Goal: Information Seeking & Learning: Learn about a topic

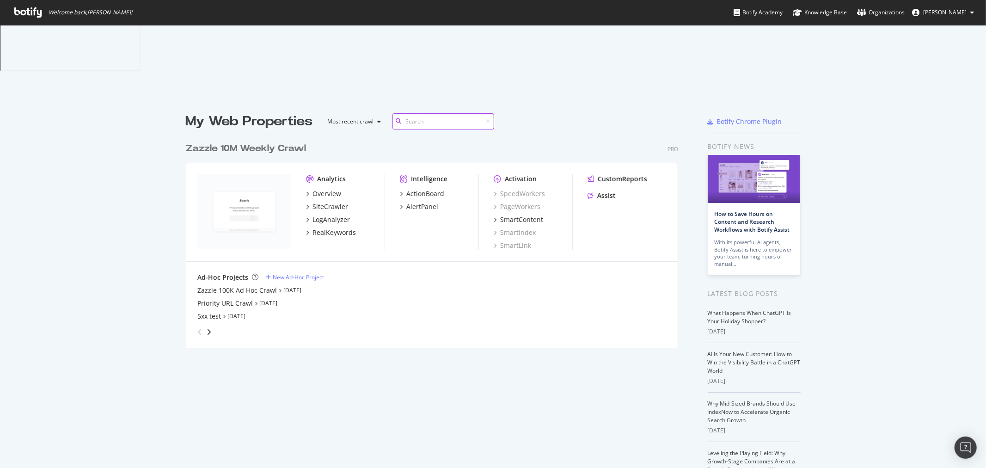
scroll to position [209, 492]
click at [321, 214] on div "LogAnalyzer" at bounding box center [330, 218] width 37 height 9
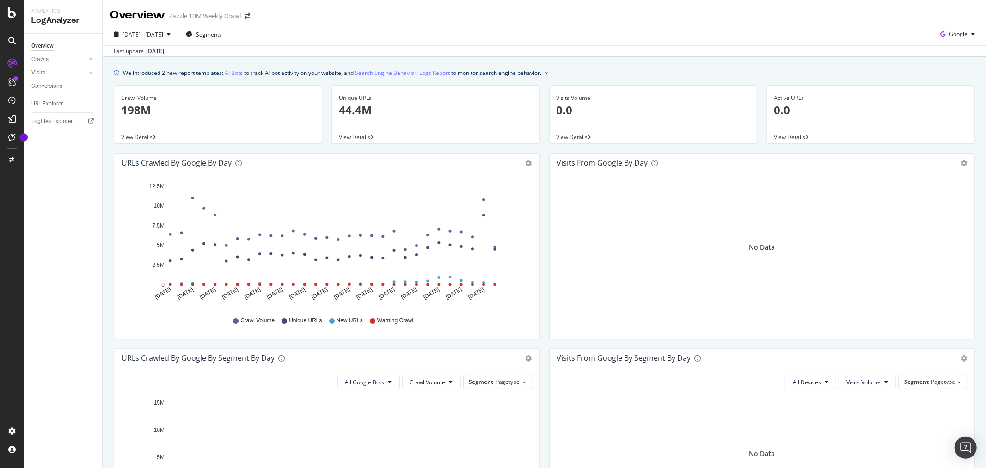
scroll to position [303, 0]
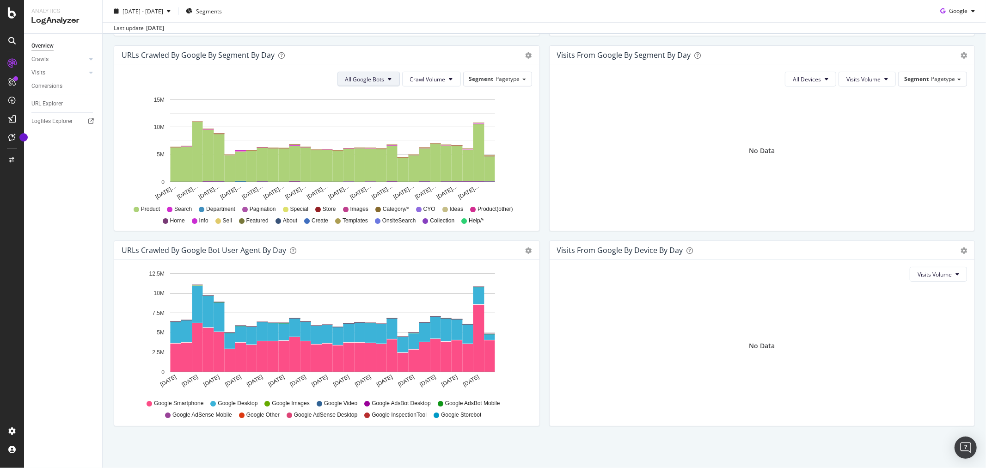
click at [379, 85] on button "All Google Bots" at bounding box center [368, 79] width 62 height 15
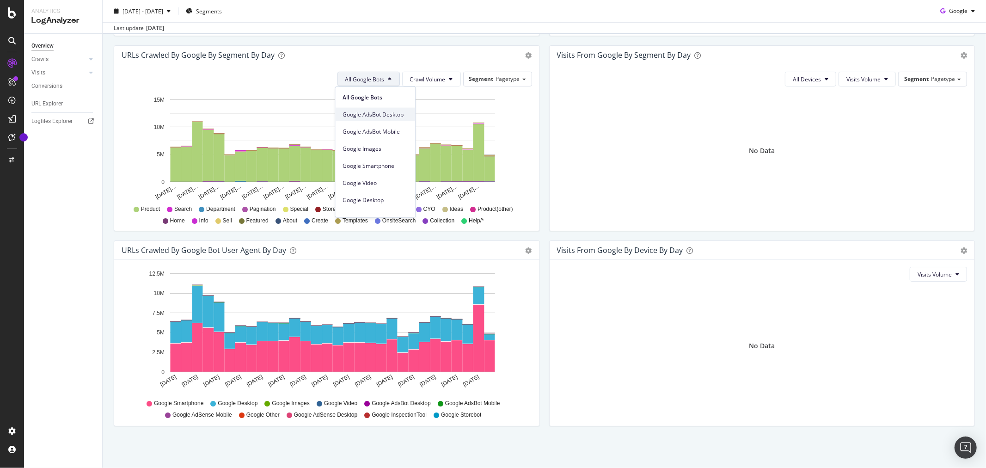
click at [385, 114] on span "Google AdsBot Desktop" at bounding box center [375, 114] width 65 height 8
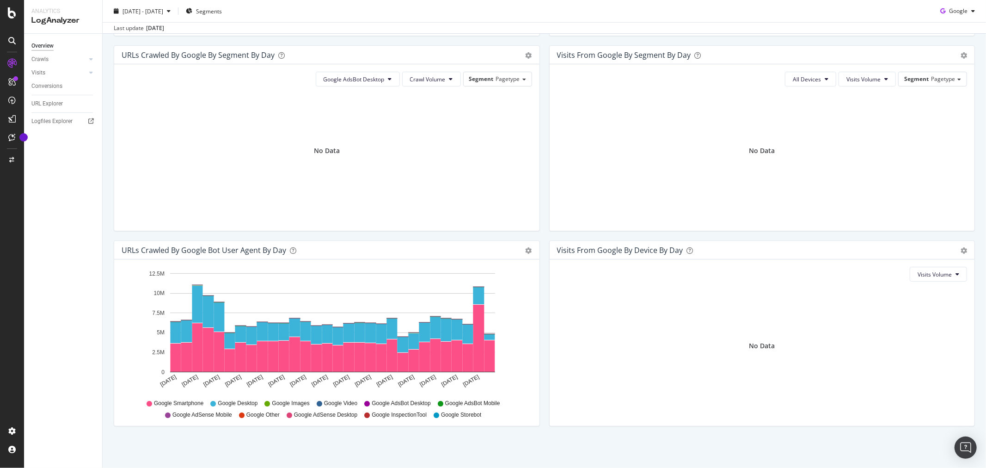
click at [520, 252] on div "Timeline (by Value) Timeline (by Percentage) Table" at bounding box center [524, 249] width 16 height 9
click at [500, 304] on span "Table" at bounding box center [496, 302] width 86 height 12
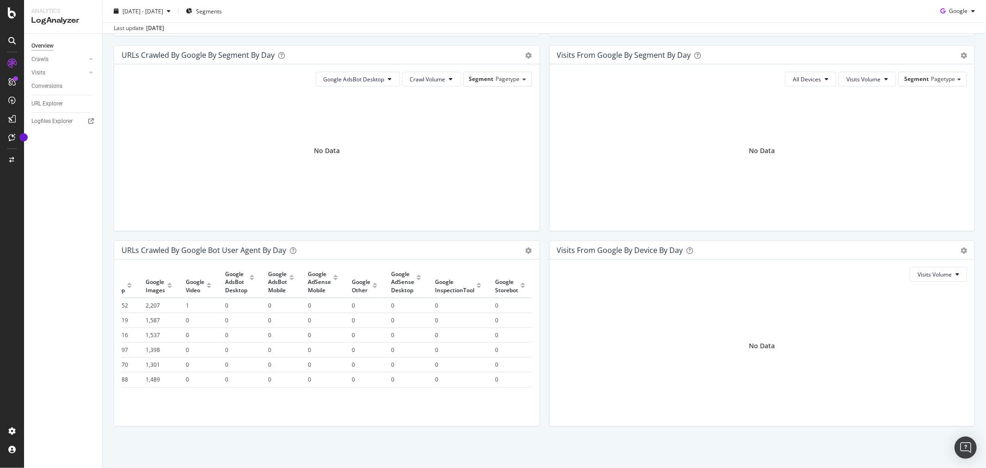
scroll to position [0, 0]
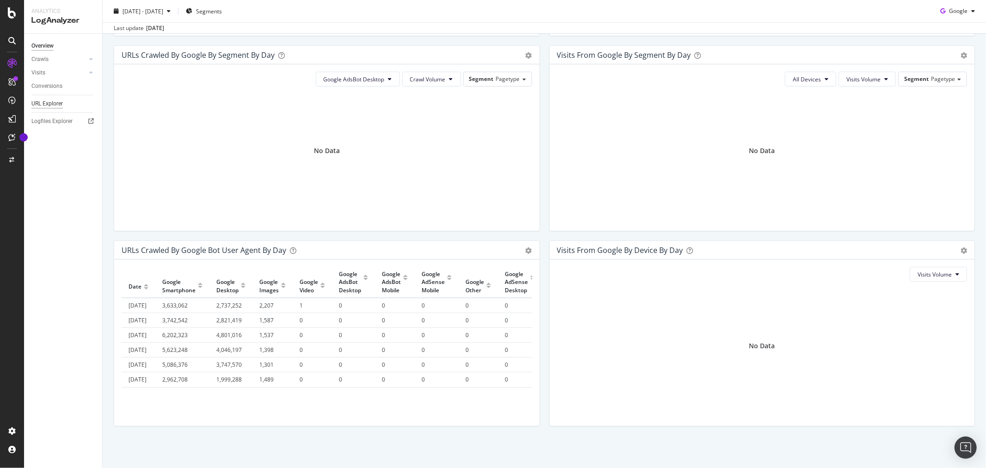
click at [46, 102] on div "URL Explorer" at bounding box center [46, 104] width 31 height 10
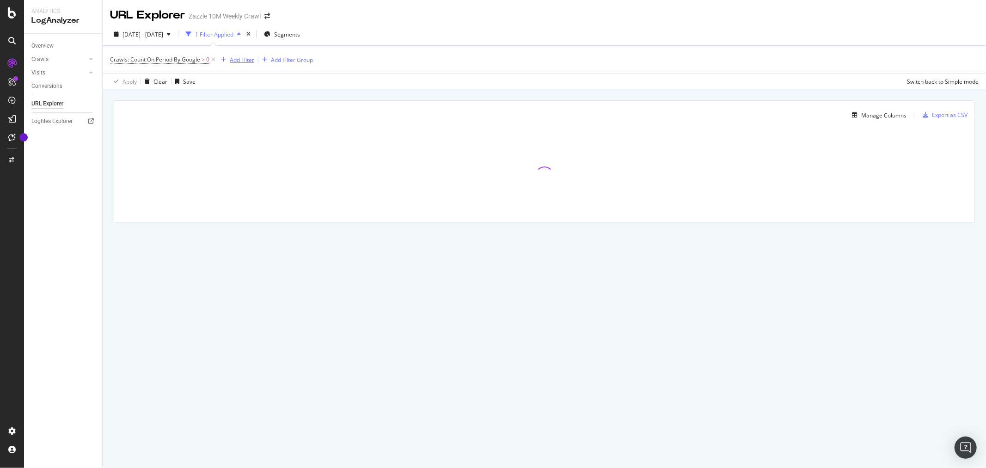
click at [244, 62] on div "Add Filter" at bounding box center [242, 60] width 24 height 8
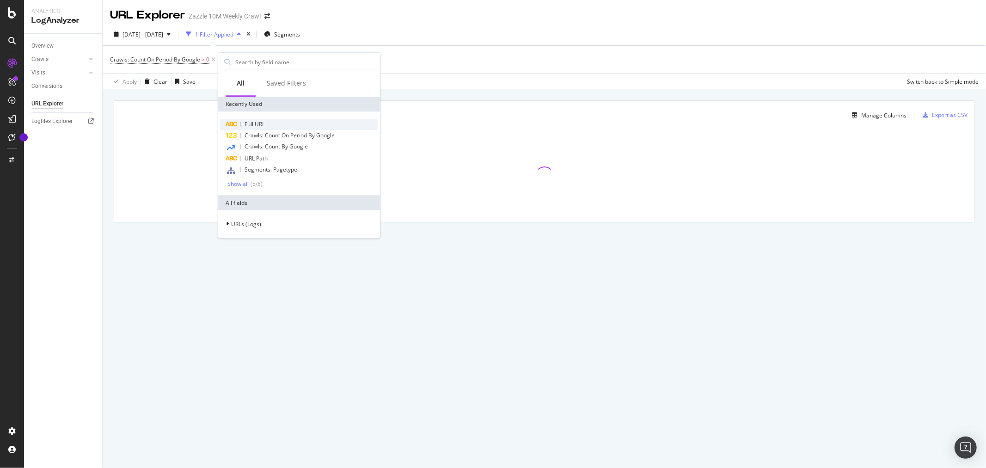
click at [273, 125] on div "Full URL" at bounding box center [299, 124] width 158 height 11
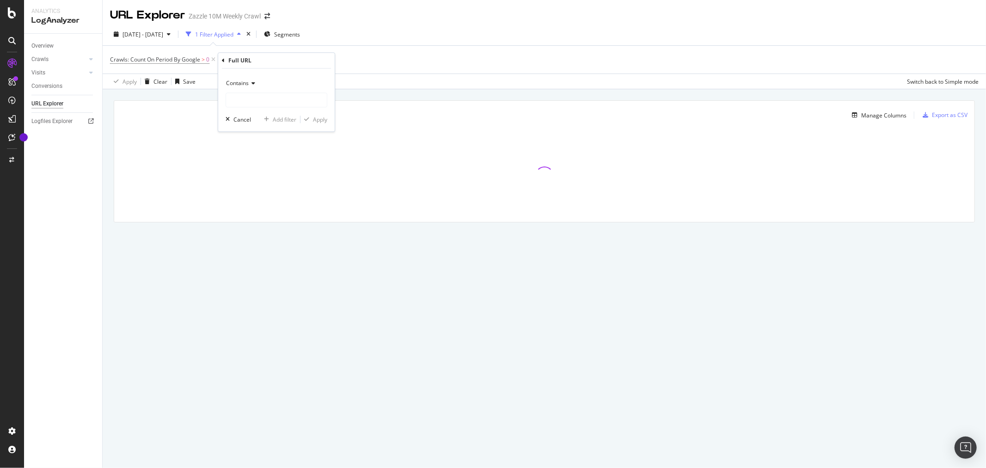
click at [240, 89] on div "Contains" at bounding box center [277, 83] width 102 height 15
click at [308, 82] on div "Contains" at bounding box center [277, 83] width 102 height 15
click at [308, 98] on input "text" at bounding box center [276, 99] width 101 height 15
type input "/s/"
click at [324, 122] on div "Apply" at bounding box center [320, 120] width 14 height 8
